Goal: Check status: Check status

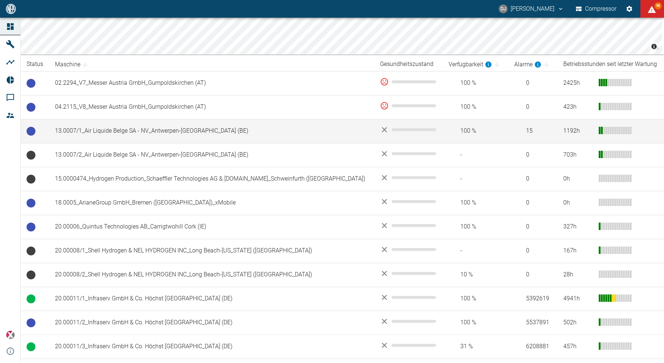
scroll to position [114, 0]
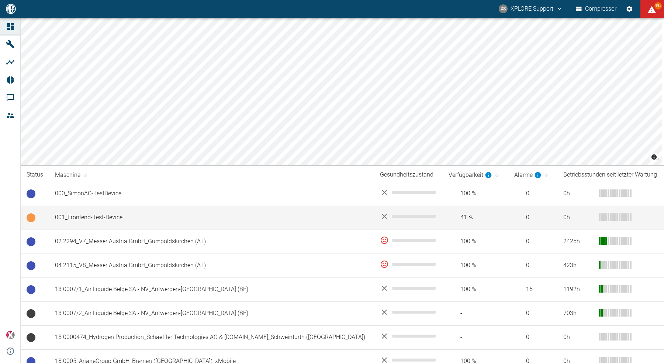
click at [93, 218] on td "001_Frontend-Test-Device" at bounding box center [211, 218] width 325 height 24
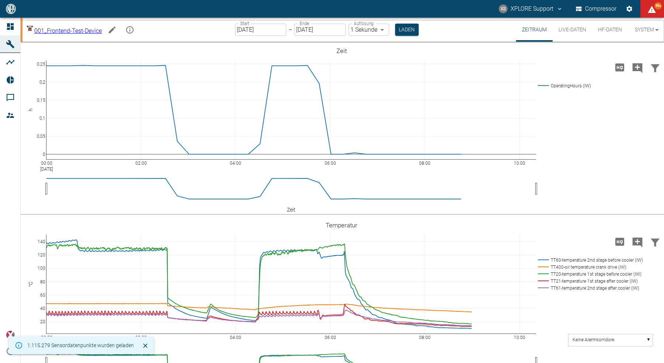
click at [115, 30] on icon "Machine bearbeiten" at bounding box center [112, 29] width 7 height 7
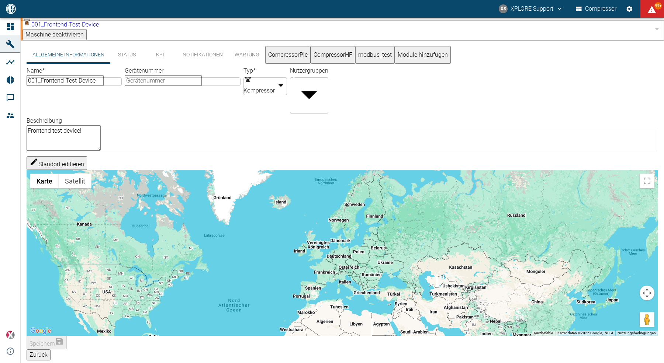
click at [451, 48] on button "Module hinzufügen" at bounding box center [423, 55] width 56 height 18
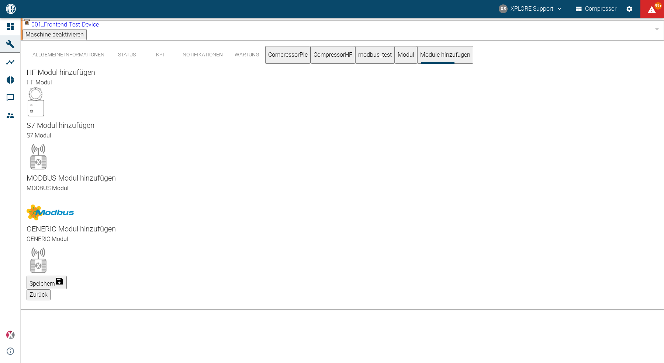
click at [51, 290] on button "Zurück" at bounding box center [39, 295] width 24 height 11
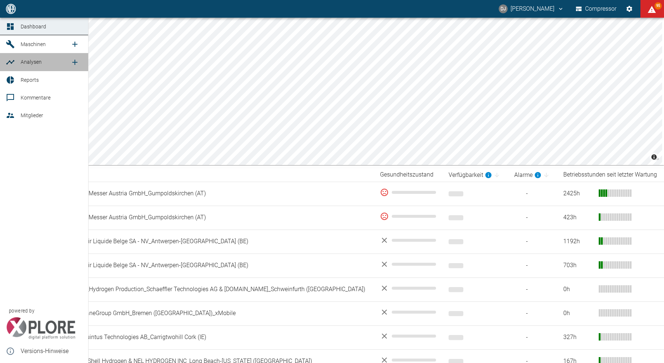
click at [34, 60] on span "Analysen" at bounding box center [31, 62] width 21 height 6
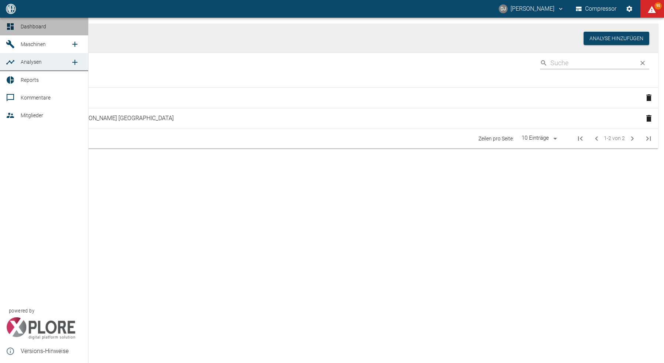
click at [10, 27] on icon at bounding box center [10, 26] width 9 height 9
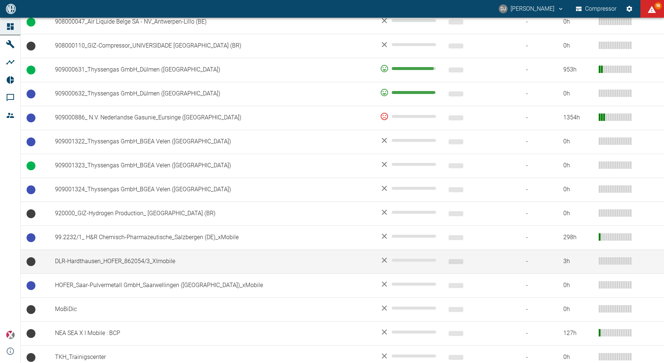
scroll to position [529, 0]
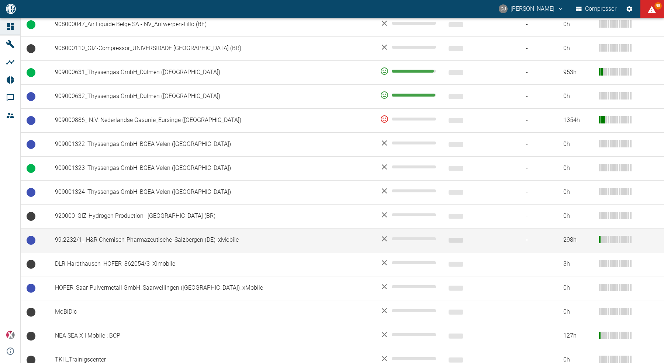
click at [112, 237] on td "99.2232/1_ H&R Chemisch-Pharmazeutische_Salzbergen (DE)_xMobile" at bounding box center [211, 240] width 325 height 24
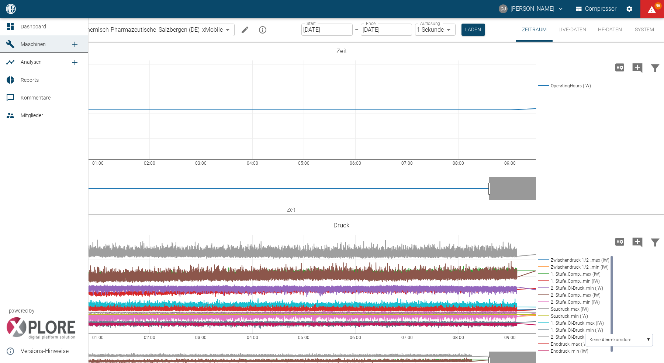
click at [7, 25] on icon at bounding box center [10, 26] width 9 height 9
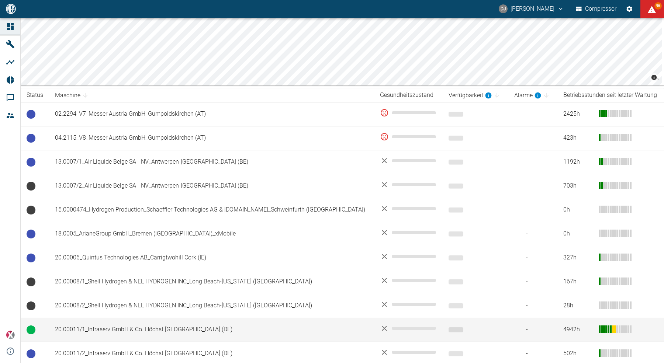
scroll to position [79, 0]
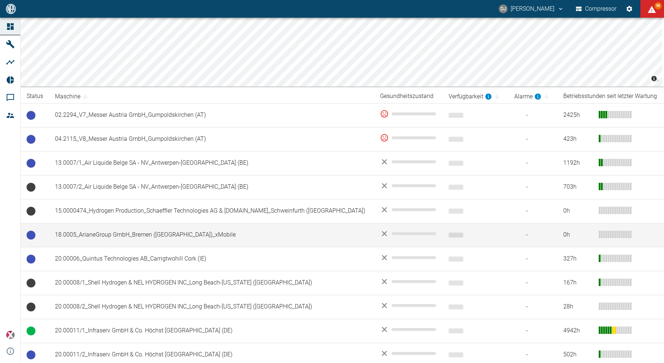
click at [121, 240] on td "18.0005_ArianeGroup GmbH_Bremen ([GEOGRAPHIC_DATA])_xMobile" at bounding box center [211, 235] width 325 height 24
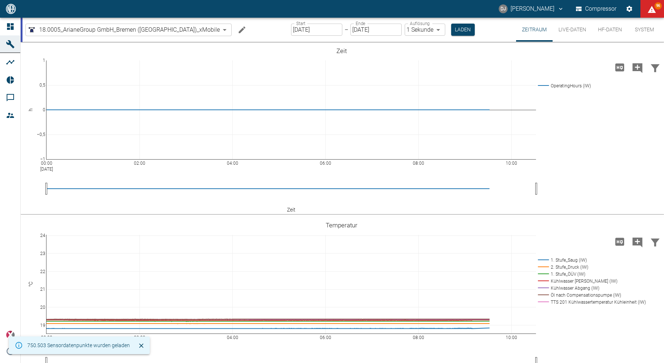
click at [291, 28] on input "18.09.2025" at bounding box center [316, 30] width 51 height 12
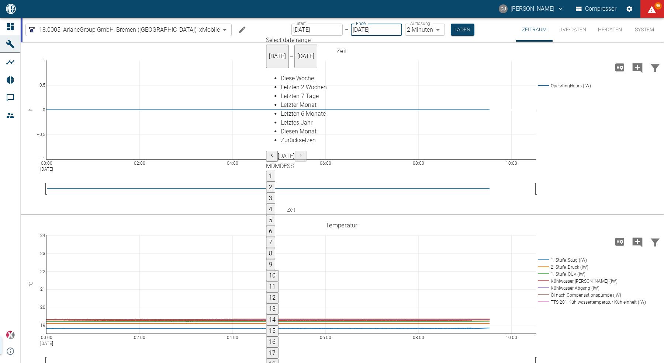
type input "15.09.2025"
type input "2min"
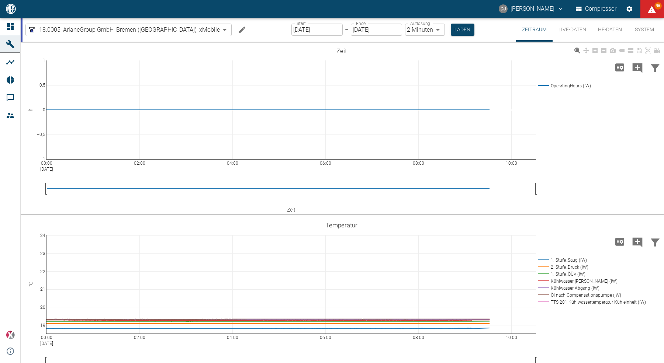
click at [451, 28] on button "Laden" at bounding box center [463, 30] width 24 height 12
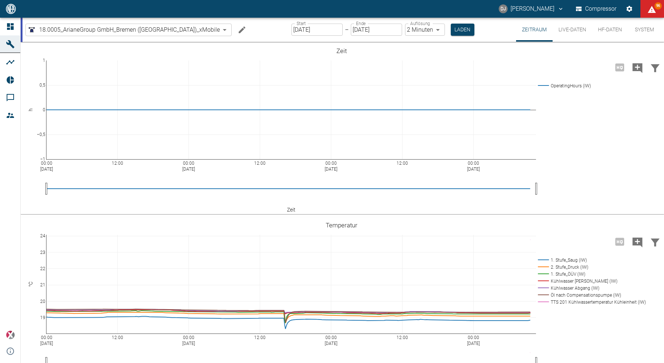
click at [23, 24] on div "18.0005_ArianeGroup GmbH_Bremen (DE)_xMobile bb288145-4d7d-496b-87d7-301eb921cb…" at bounding box center [342, 30] width 641 height 24
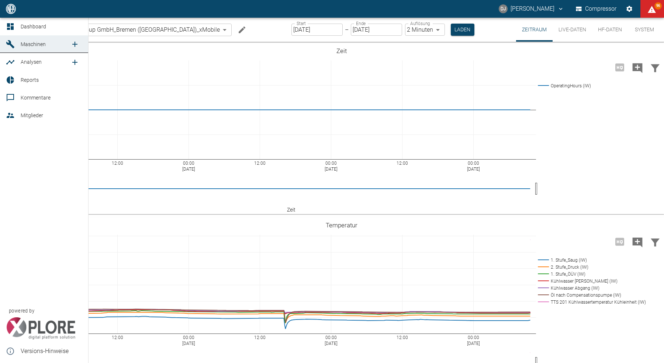
click at [8, 25] on icon at bounding box center [10, 26] width 7 height 7
